Goal: Book appointment/travel/reservation

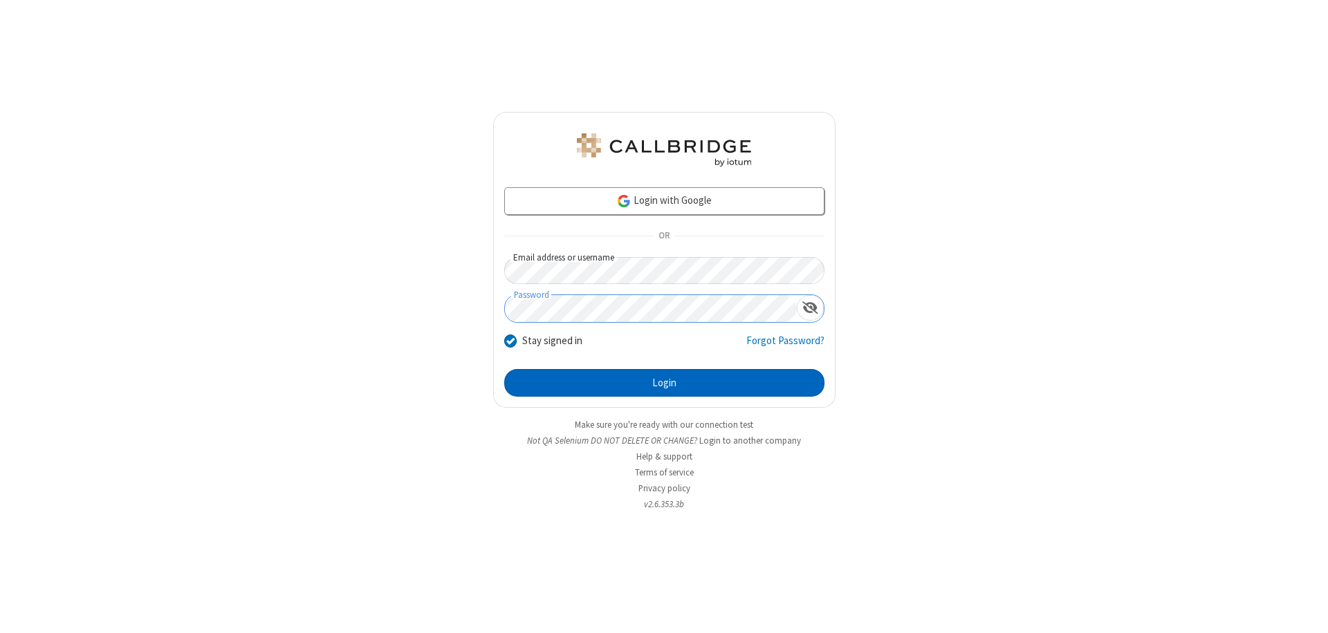
click at [664, 383] on button "Login" at bounding box center [664, 383] width 320 height 28
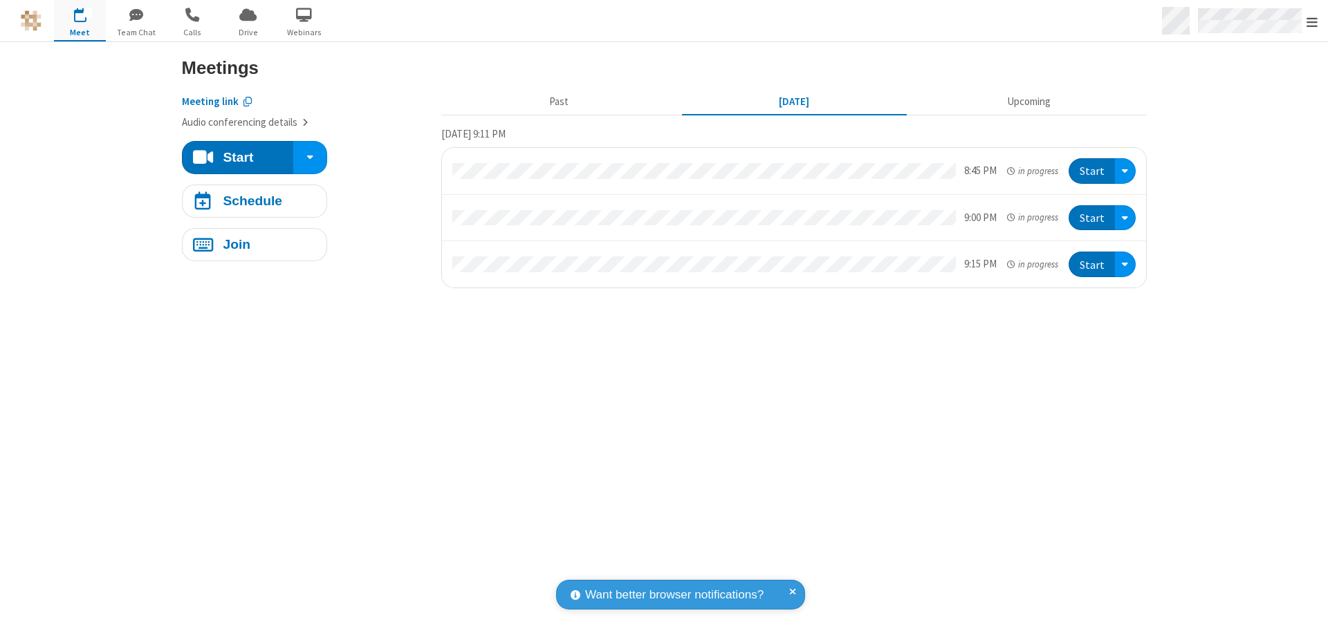
click at [1312, 21] on span "Open menu" at bounding box center [1311, 22] width 11 height 14
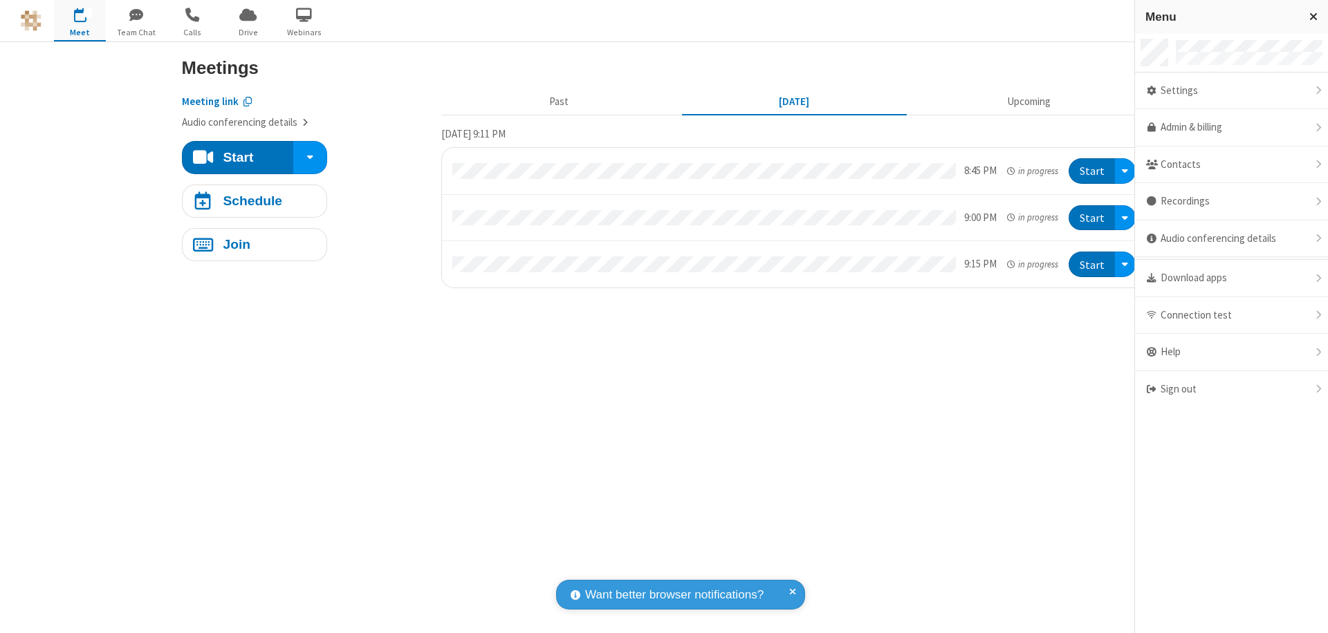
click at [80, 20] on span "button" at bounding box center [80, 15] width 52 height 24
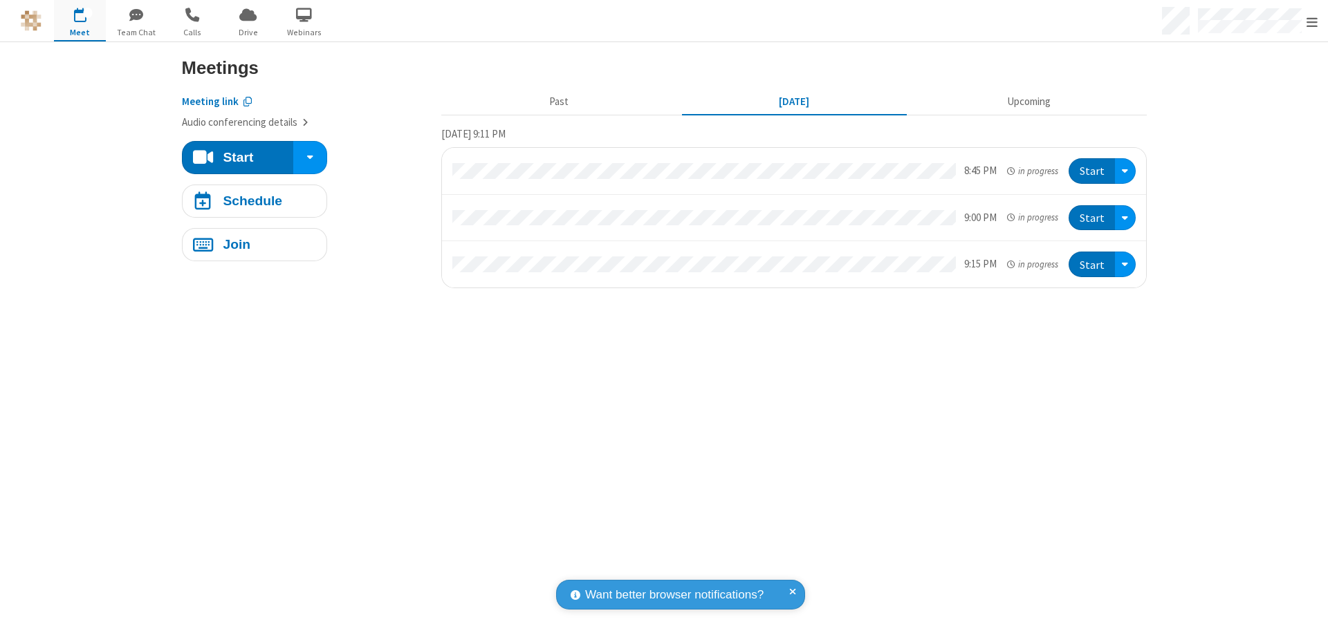
click at [80, 20] on span "button" at bounding box center [80, 15] width 52 height 24
click at [254, 201] on h4 "Schedule" at bounding box center [252, 200] width 59 height 13
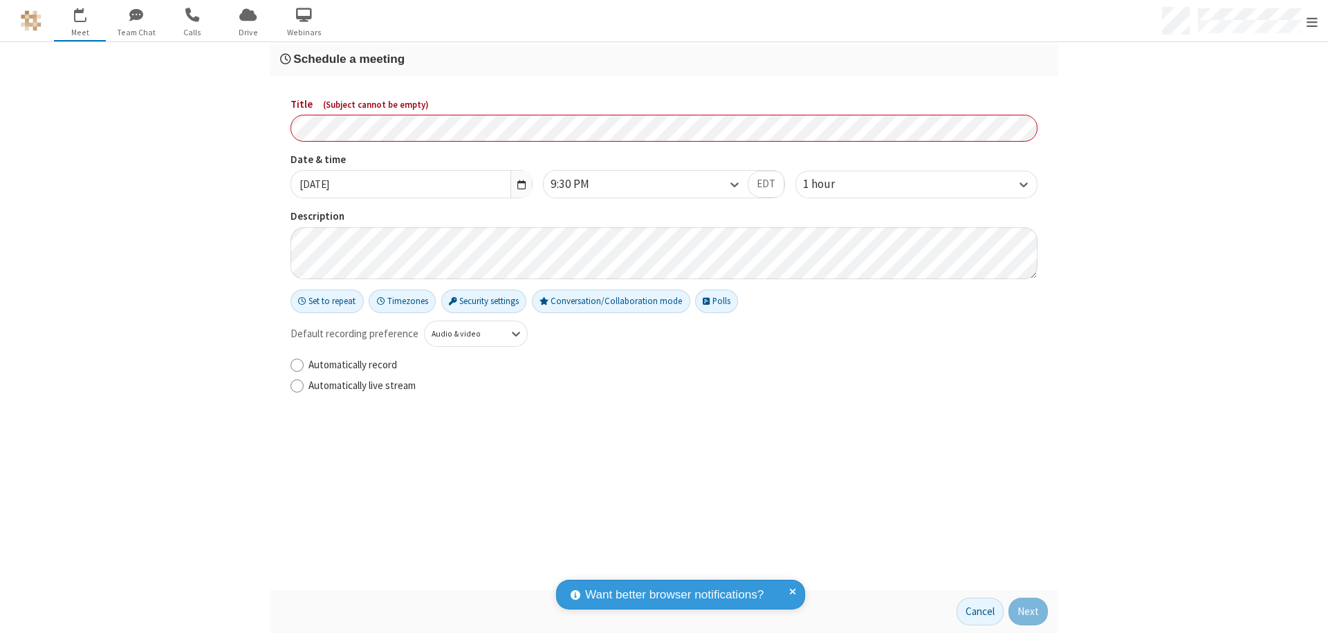
click at [664, 59] on h3 "Schedule a meeting" at bounding box center [663, 59] width 767 height 13
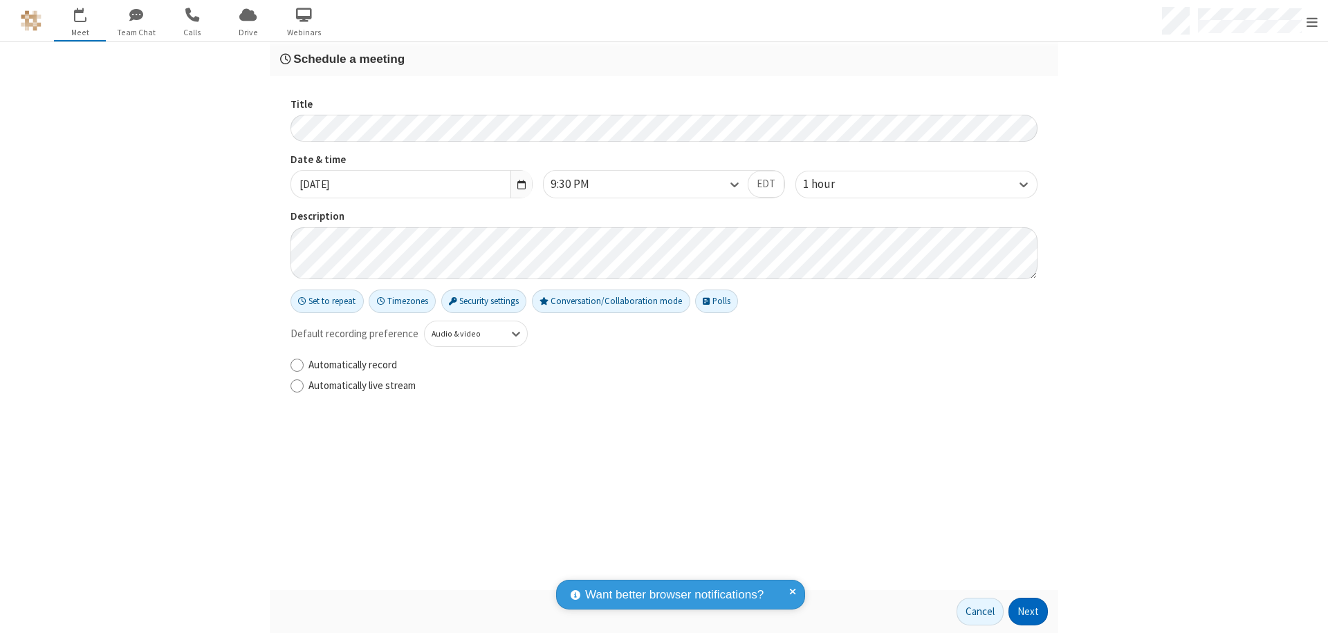
click at [1028, 612] on button "Next" at bounding box center [1027, 612] width 39 height 28
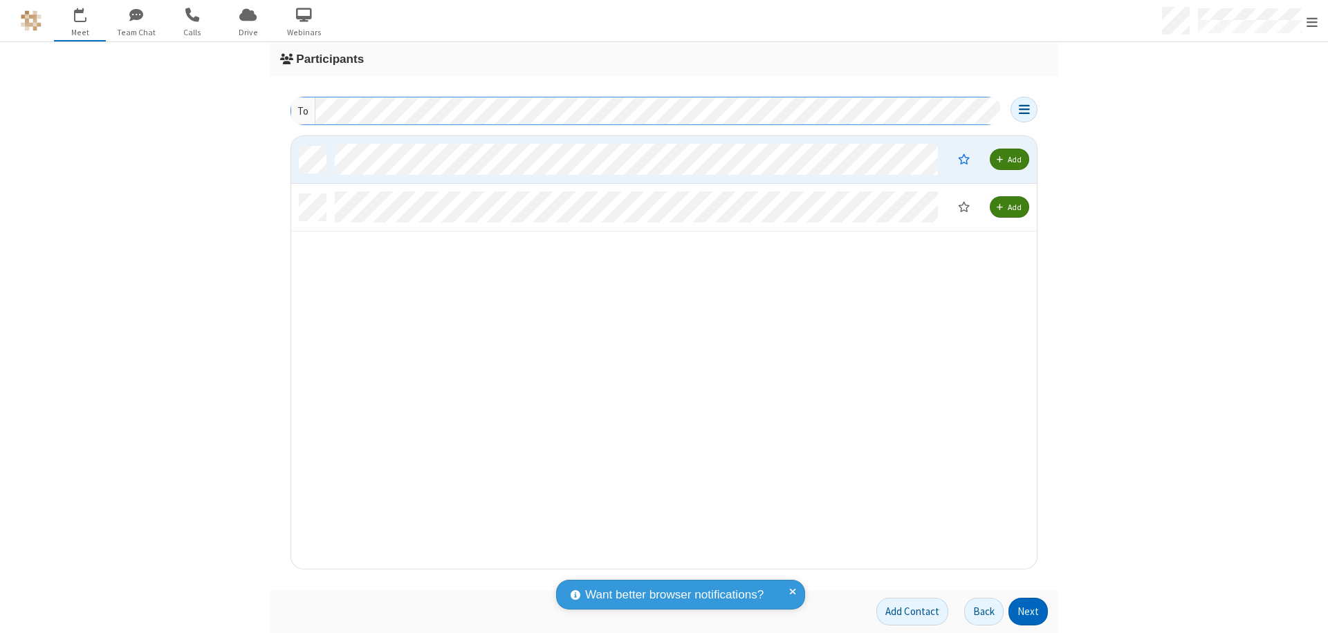
click at [1028, 612] on button "Next" at bounding box center [1027, 612] width 39 height 28
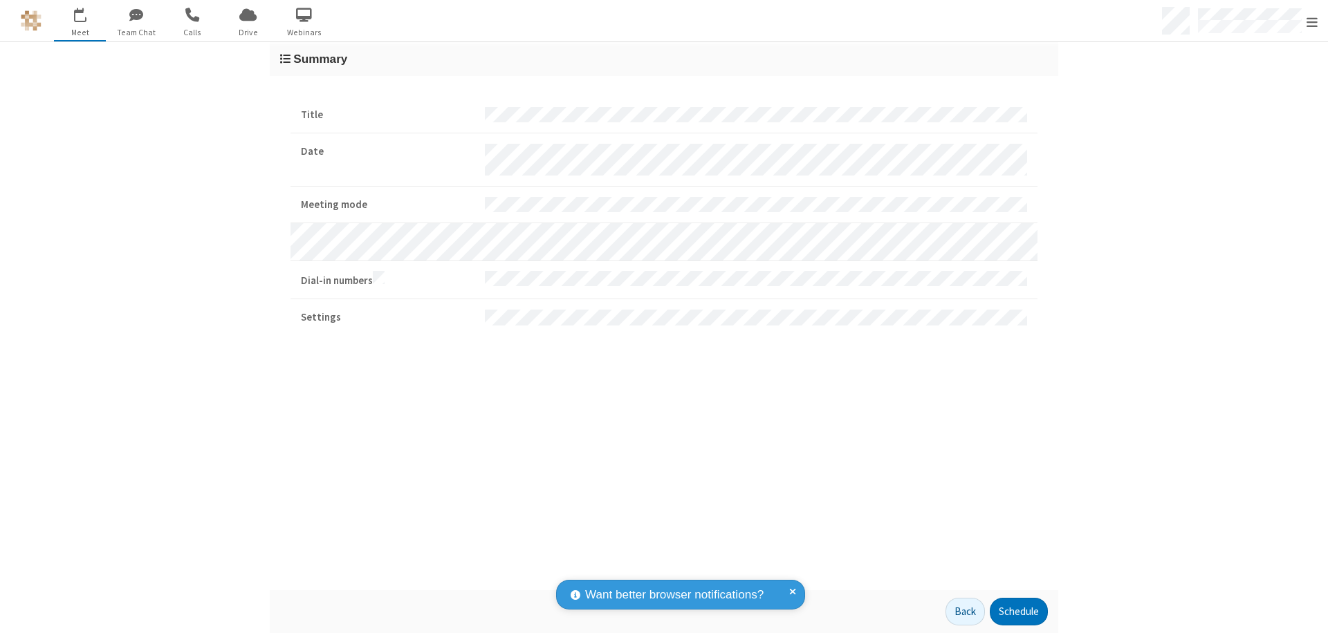
click at [1018, 612] on button "Schedule" at bounding box center [1018, 612] width 58 height 28
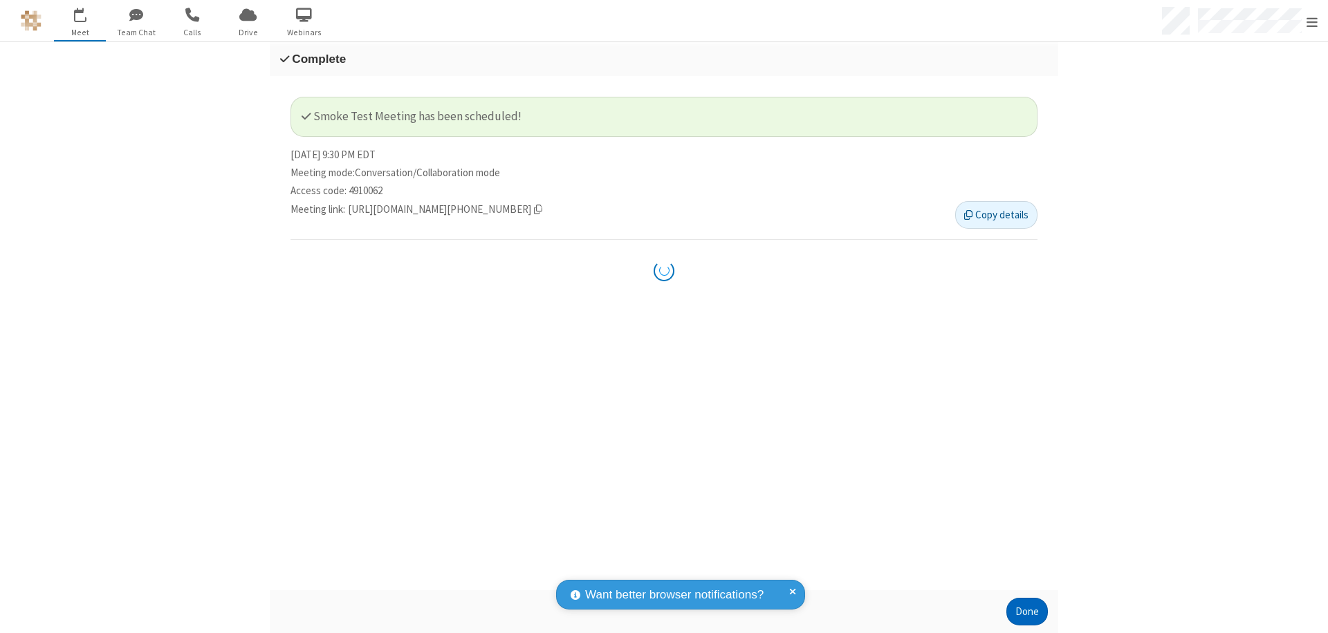
click at [1027, 612] on button "Done" at bounding box center [1026, 612] width 41 height 28
